Goal: Share content

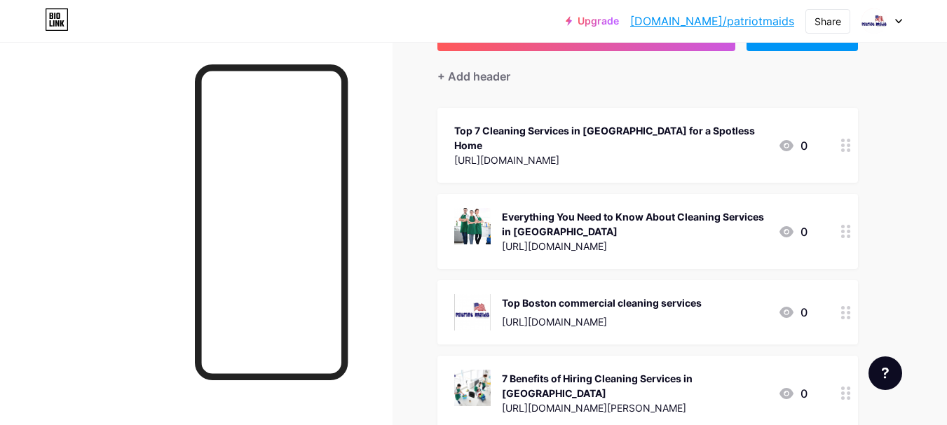
scroll to position [140, 0]
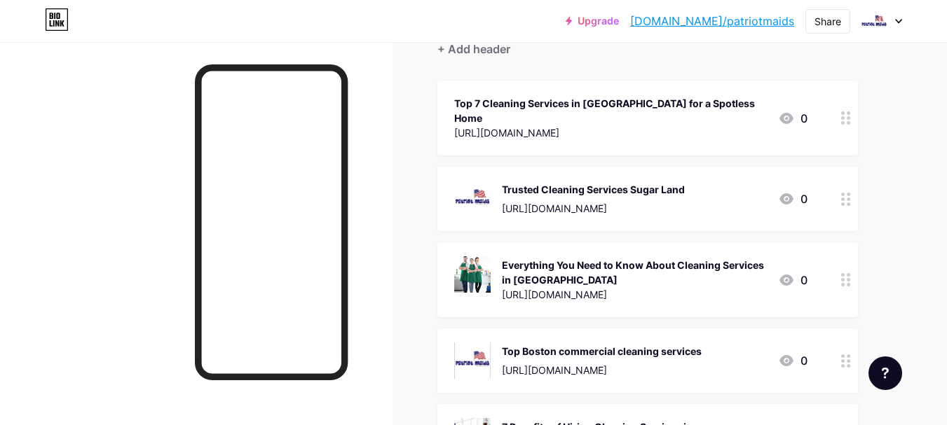
drag, startPoint x: 681, startPoint y: 181, endPoint x: 681, endPoint y: 153, distance: 28.0
click at [681, 167] on div "Trusted Cleaning Services Sugar Land [URL][DOMAIN_NAME] 0" at bounding box center [647, 199] width 421 height 64
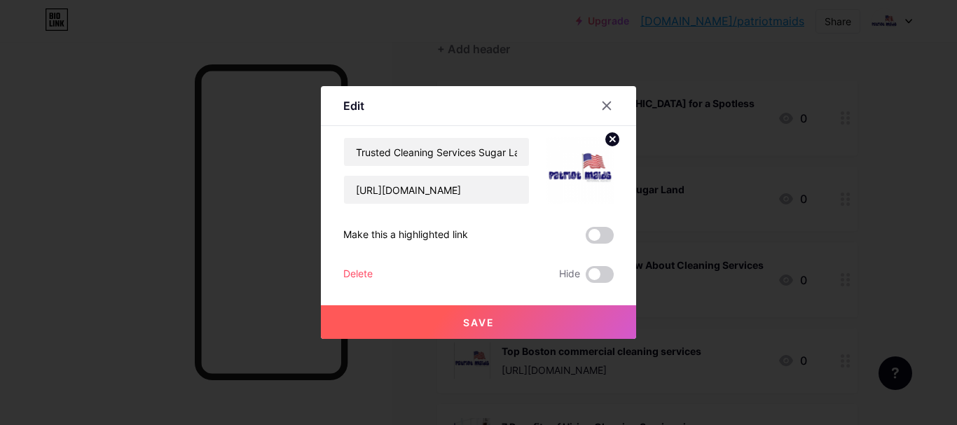
click at [822, 183] on div at bounding box center [478, 212] width 957 height 425
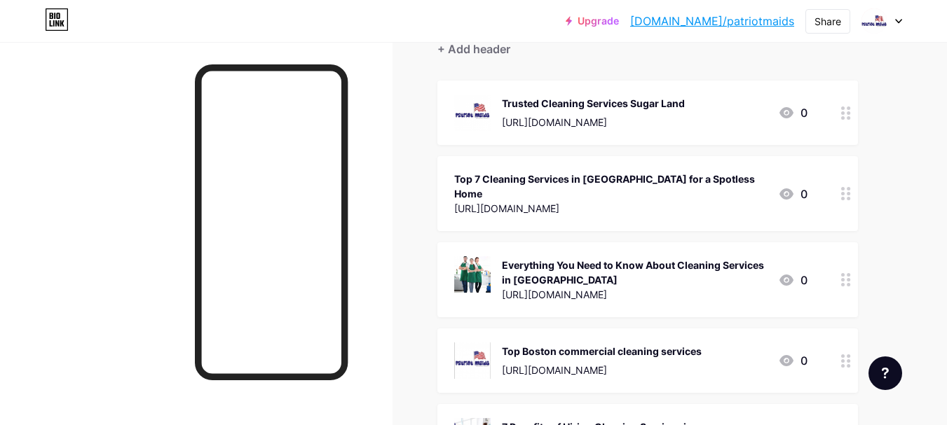
click at [685, 118] on div "[URL][DOMAIN_NAME]" at bounding box center [593, 122] width 183 height 15
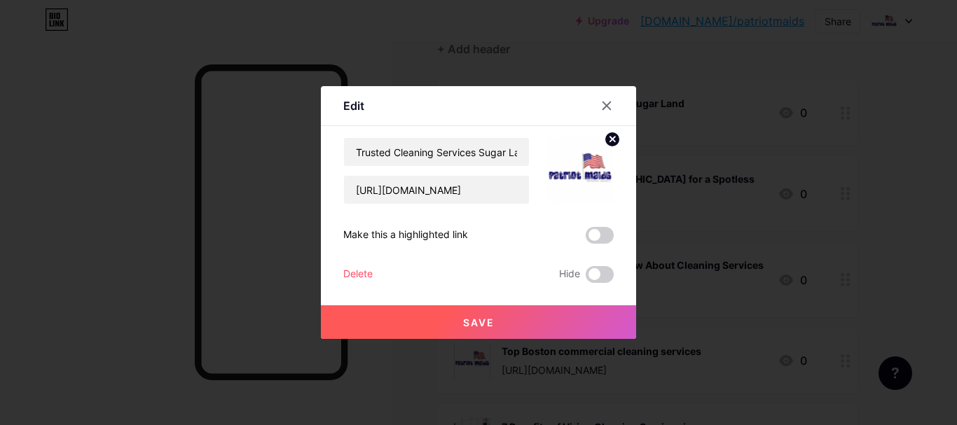
click at [596, 232] on span at bounding box center [600, 235] width 28 height 17
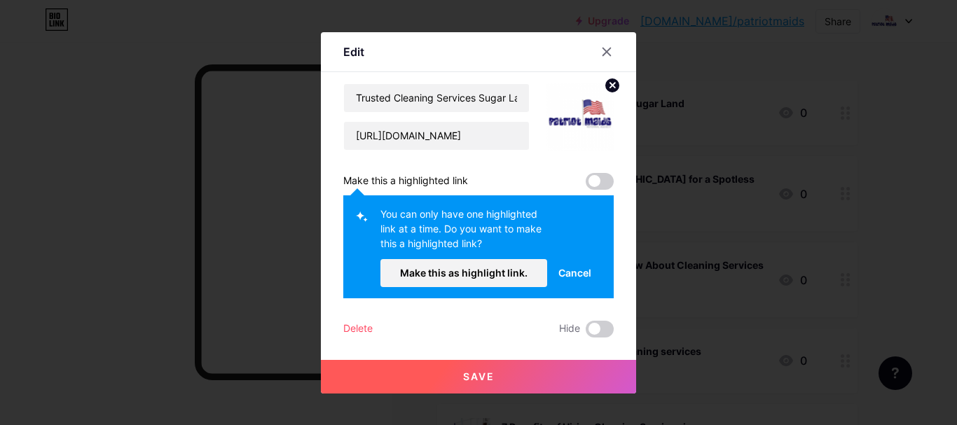
click at [595, 188] on span at bounding box center [600, 181] width 28 height 17
click at [477, 274] on span "Make this as highlight link." at bounding box center [464, 273] width 128 height 12
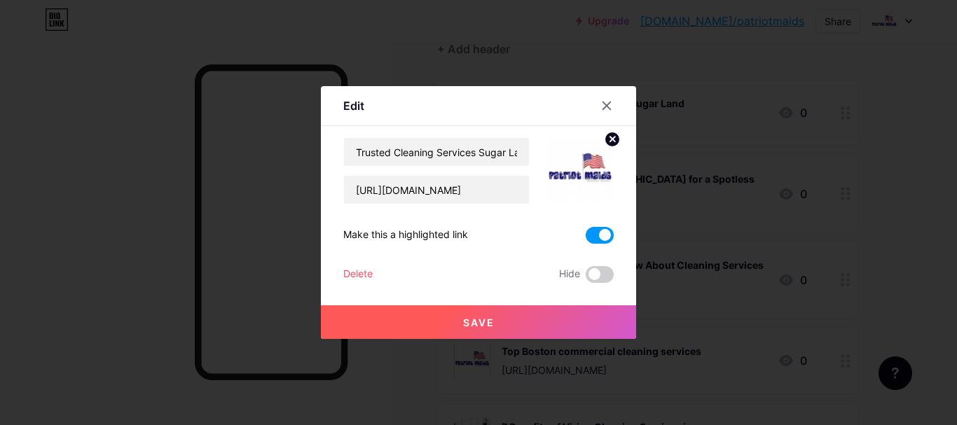
click at [493, 323] on button "Save" at bounding box center [478, 323] width 315 height 34
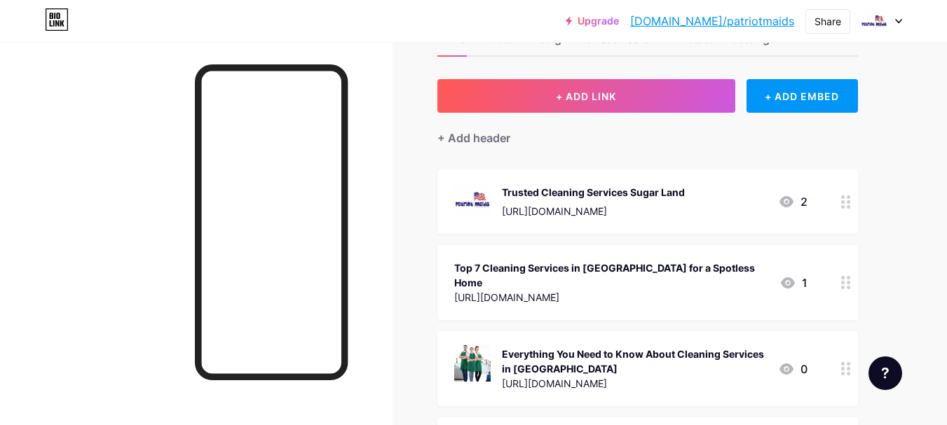
scroll to position [0, 0]
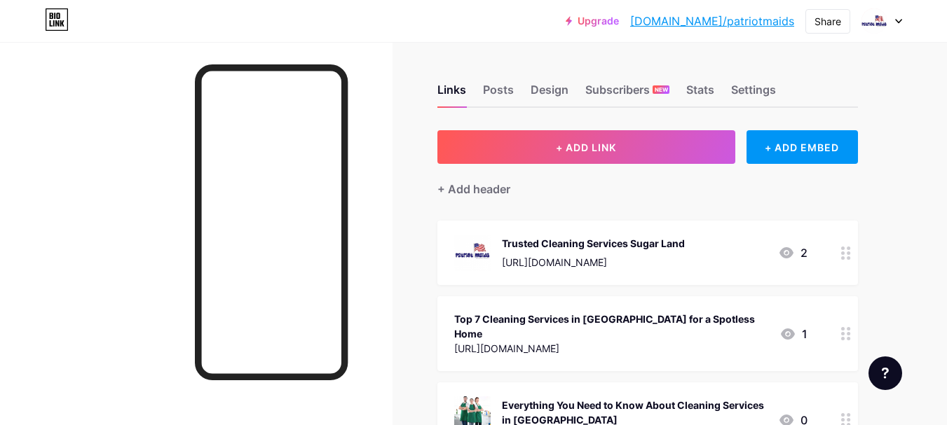
click at [731, 25] on link "[DOMAIN_NAME]/patriotmaids" at bounding box center [712, 21] width 164 height 17
